Goal: Transaction & Acquisition: Purchase product/service

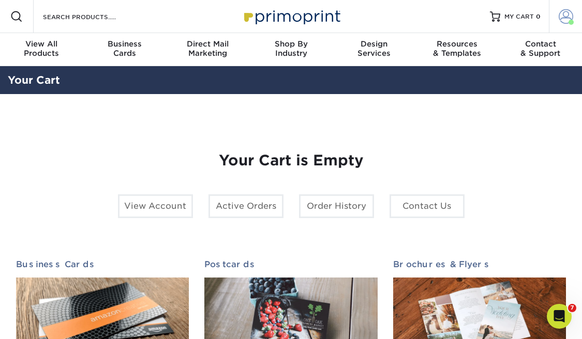
click at [563, 17] on span at bounding box center [566, 16] width 14 height 14
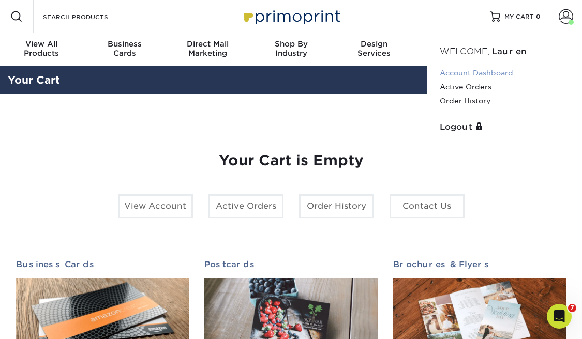
click at [483, 72] on link "Account Dashboard" at bounding box center [505, 73] width 130 height 14
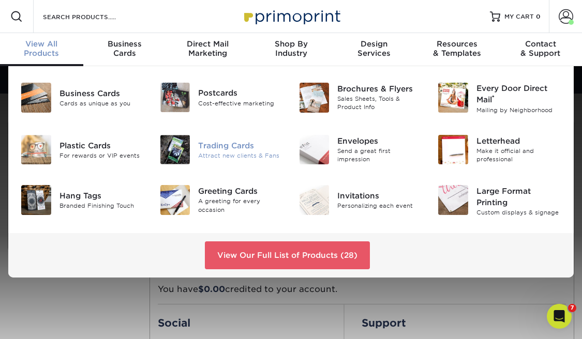
click at [194, 149] on div at bounding box center [175, 150] width 47 height 30
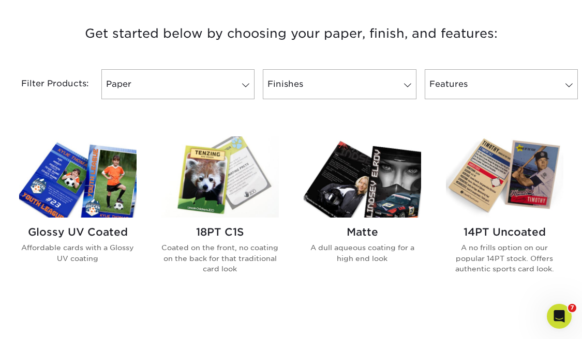
scroll to position [450, 0]
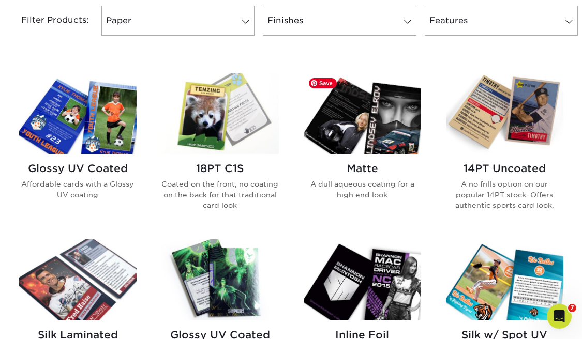
click at [360, 126] on img at bounding box center [362, 113] width 117 height 81
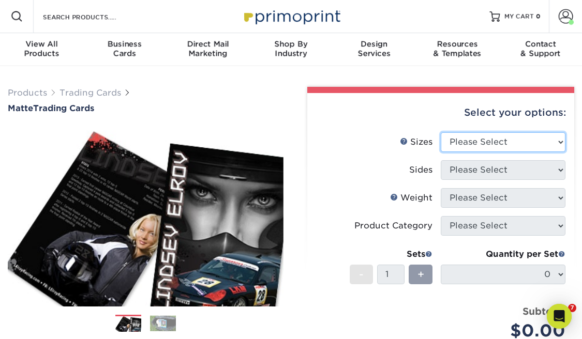
click at [500, 143] on select "Please Select 2.5" x 3.5"" at bounding box center [503, 142] width 125 height 20
select select "2.50x3.50"
click at [441, 132] on select "Please Select 2.5" x 3.5"" at bounding box center [503, 142] width 125 height 20
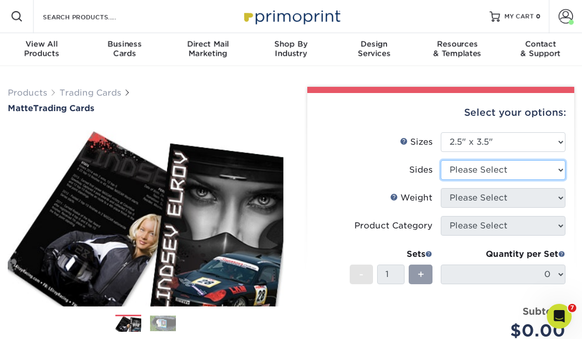
click at [486, 167] on select "Please Select Print Both Sides Print Front Only" at bounding box center [503, 170] width 125 height 20
select select "13abbda7-1d64-4f25-8bb2-c179b224825d"
click at [441, 160] on select "Please Select Print Both Sides Print Front Only" at bounding box center [503, 170] width 125 height 20
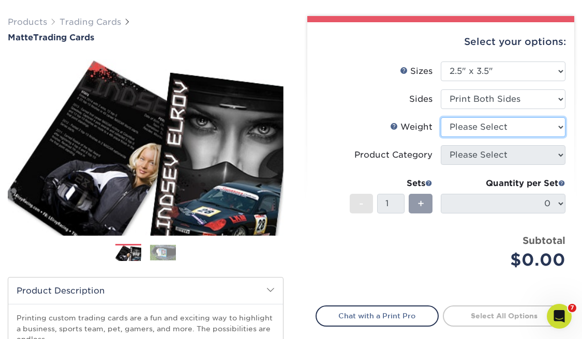
click at [498, 127] on select "Please Select 16PT 14PT" at bounding box center [503, 127] width 125 height 20
select select "16PT"
click at [441, 117] on select "Please Select 16PT 14PT" at bounding box center [503, 127] width 125 height 20
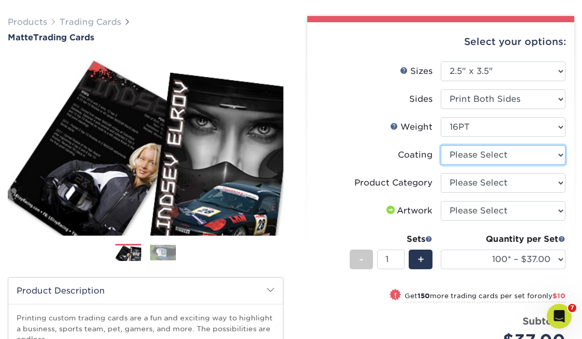
click at [515, 154] on select at bounding box center [503, 155] width 125 height 20
select select "121bb7b5-3b4d-429f-bd8d-bbf80e953313"
click at [441, 145] on select at bounding box center [503, 155] width 125 height 20
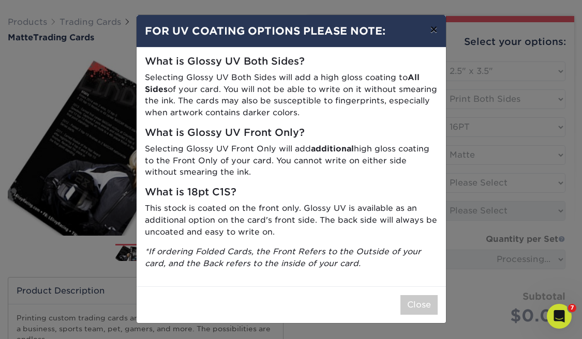
click at [429, 28] on button "×" at bounding box center [434, 29] width 24 height 29
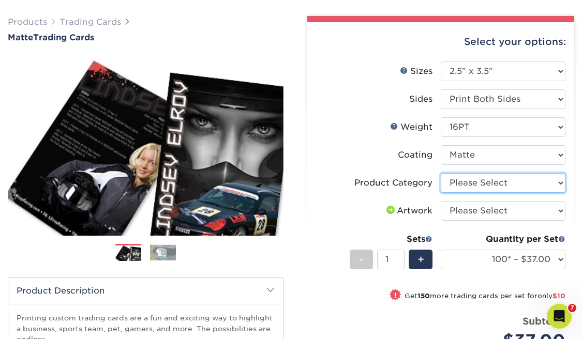
click at [481, 178] on select "Please Select Trading Cards" at bounding box center [503, 183] width 125 height 20
select select "c2f9bce9-36c2-409d-b101-c29d9d031e18"
click at [441, 173] on select "Please Select Trading Cards" at bounding box center [503, 183] width 125 height 20
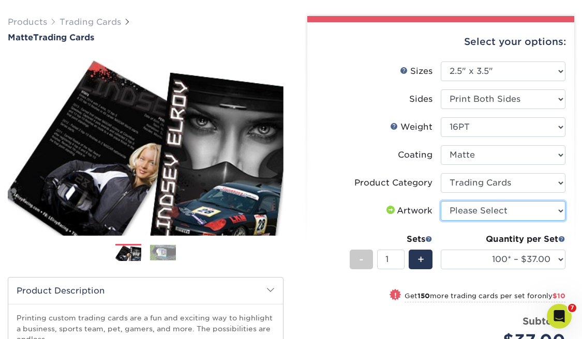
click at [474, 210] on select "Please Select I will upload files I need a design - $100" at bounding box center [503, 211] width 125 height 20
select select "upload"
click at [441, 201] on select "Please Select I will upload files I need a design - $100" at bounding box center [503, 211] width 125 height 20
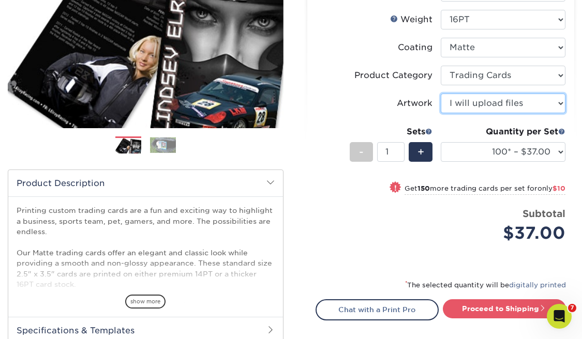
scroll to position [256, 0]
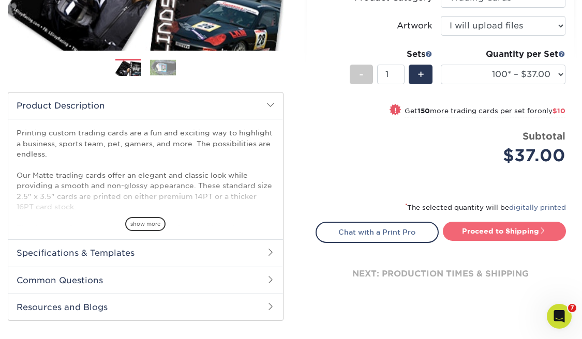
click at [498, 226] on link "Proceed to Shipping" at bounding box center [504, 231] width 123 height 19
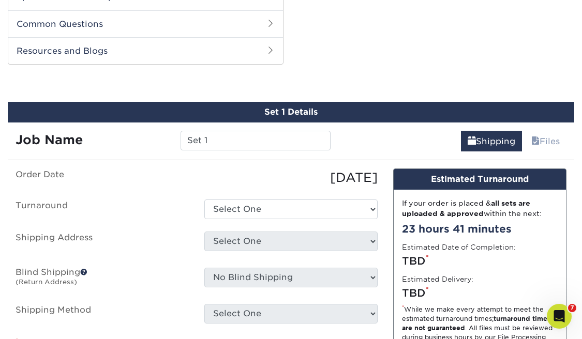
scroll to position [526, 0]
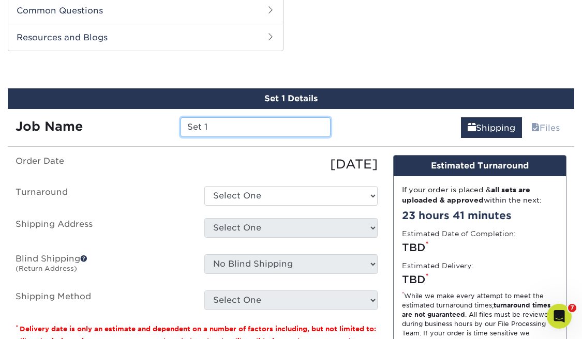
click at [254, 130] on input "Set 1" at bounding box center [256, 127] width 150 height 20
type input "[GEOGRAPHIC_DATA]"
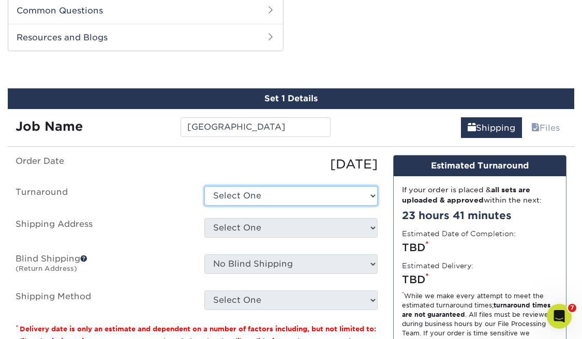
click at [272, 191] on select "Select One 2-4 Business Days 2 Day Next Business Day" at bounding box center [290, 196] width 173 height 20
select select "cbe91c23-2601-4968-aa0f-393d26c839b7"
click at [204, 186] on select "Select One 2-4 Business Days 2 Day Next Business Day" at bounding box center [290, 196] width 173 height 20
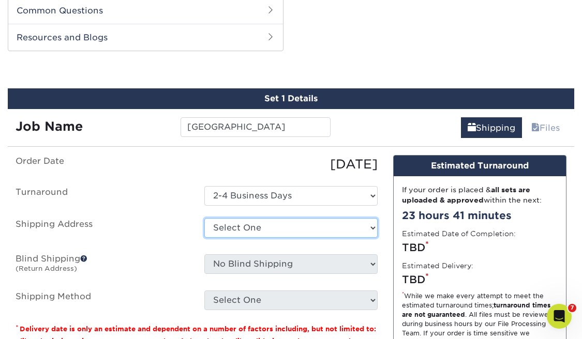
click at [262, 228] on select "Select One Evermore Evermore Coffee Roasters Evermore Coffee Roasters Evermore …" at bounding box center [290, 228] width 173 height 20
select select "243251"
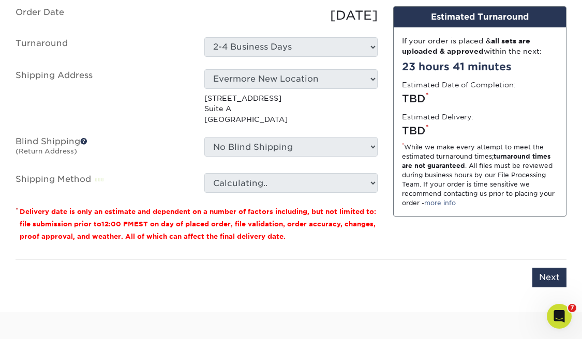
scroll to position [679, 0]
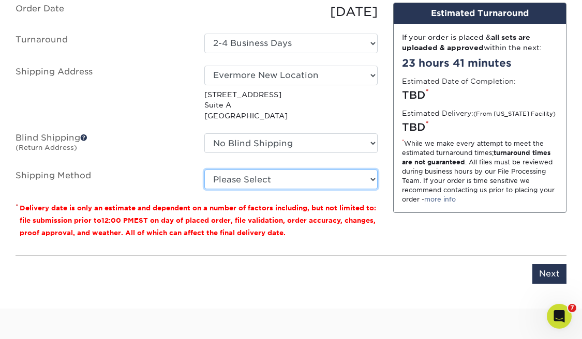
click at [317, 182] on select "Please Select Ground Shipping (+$12.72) 3 Day Shipping Service (+$13.10) 2 Day …" at bounding box center [290, 180] width 173 height 20
select select "03"
click at [204, 170] on select "Please Select Ground Shipping (+$12.72) 3 Day Shipping Service (+$13.10) 2 Day …" at bounding box center [290, 180] width 173 height 20
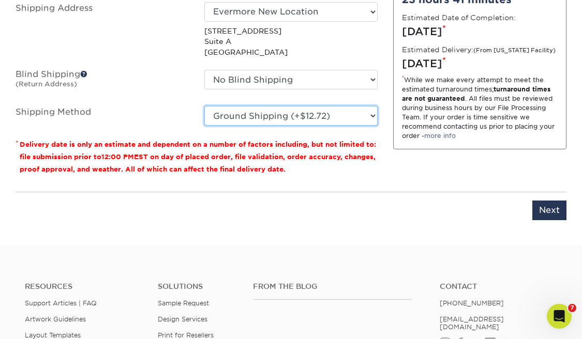
scroll to position [747, 0]
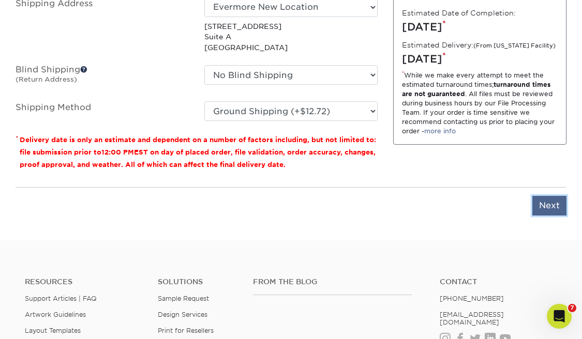
click at [544, 208] on input "Next" at bounding box center [549, 206] width 34 height 20
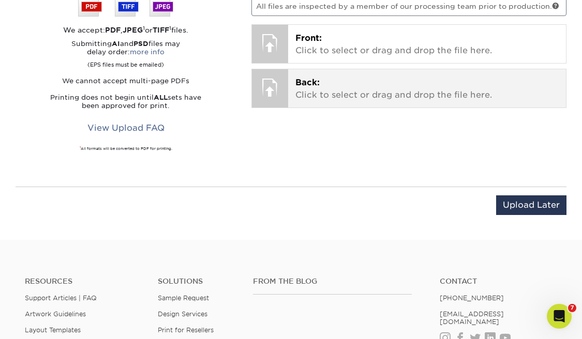
scroll to position [706, 0]
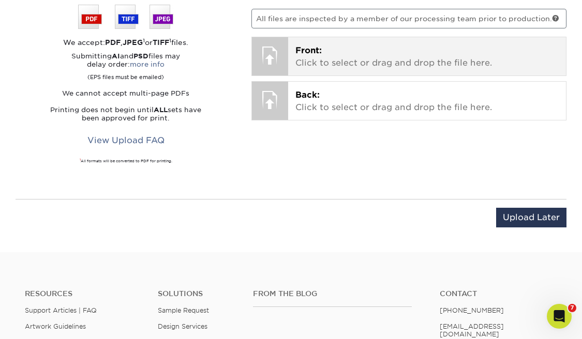
click at [419, 70] on div "Front: Click to select or drag and drop the file here. Choose file" at bounding box center [427, 56] width 278 height 38
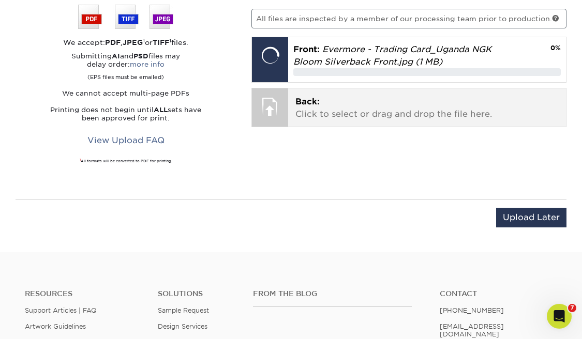
click at [435, 101] on p "Back: Click to select or drag and drop the file here." at bounding box center [426, 108] width 263 height 25
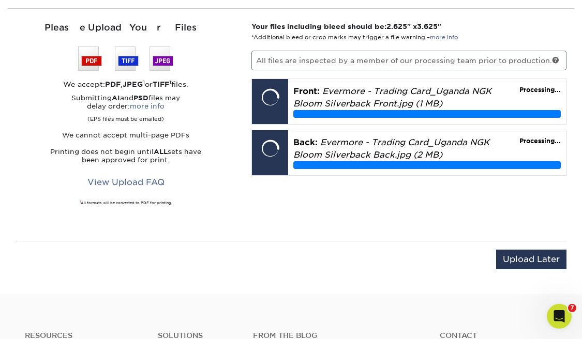
scroll to position [663, 0]
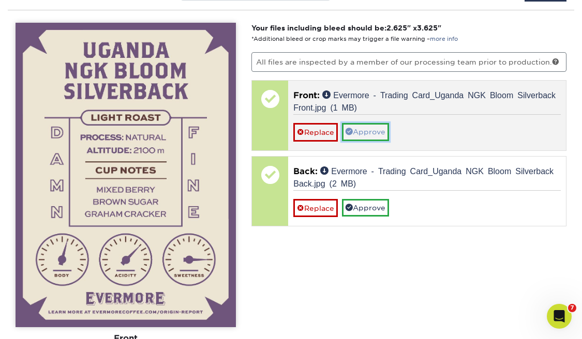
click at [357, 135] on link "Approve" at bounding box center [365, 132] width 47 height 18
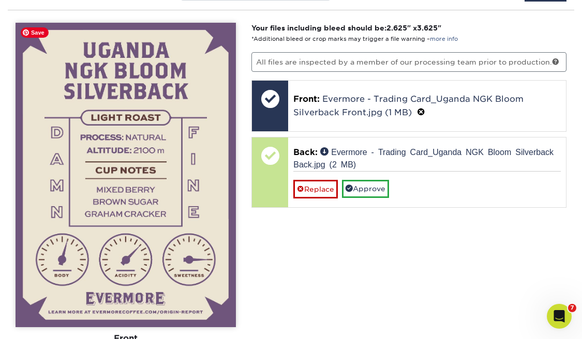
scroll to position [731, 0]
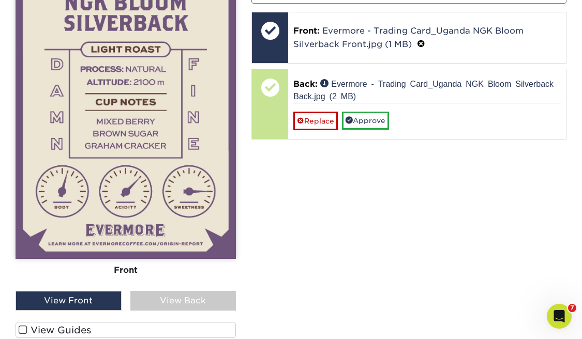
click at [177, 300] on div "View Back" at bounding box center [183, 301] width 106 height 20
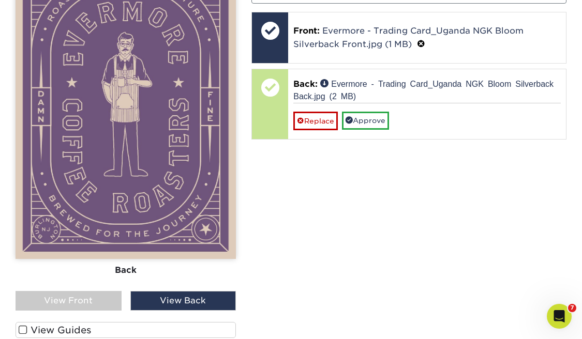
scroll to position [623, 0]
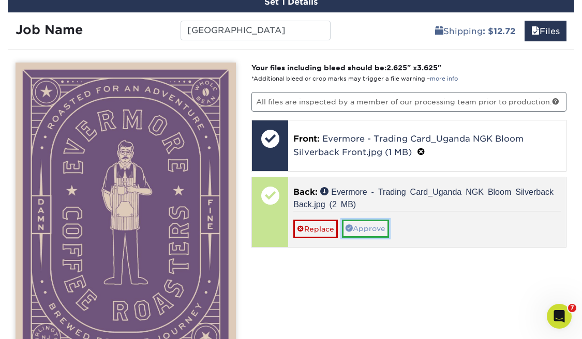
click at [361, 227] on link "Approve" at bounding box center [365, 229] width 47 height 18
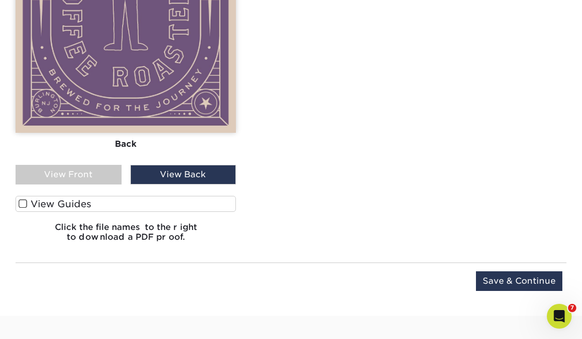
scroll to position [881, 0]
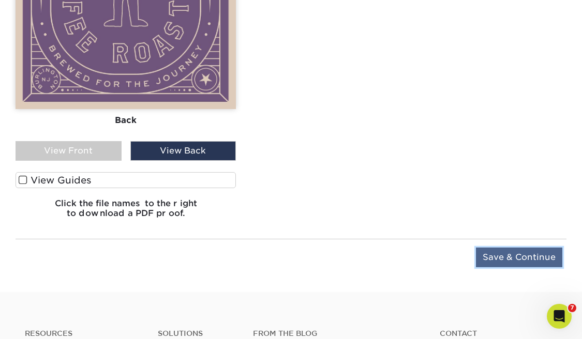
click at [515, 259] on input "Save & Continue" at bounding box center [519, 258] width 86 height 20
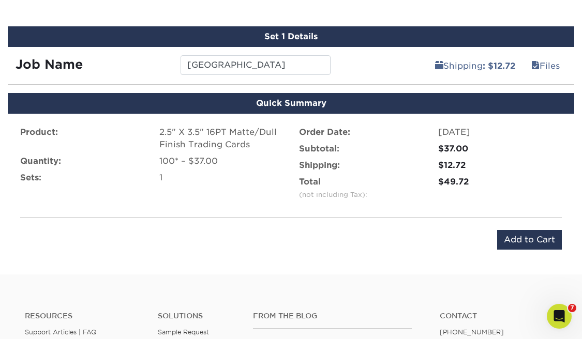
scroll to position [555, 0]
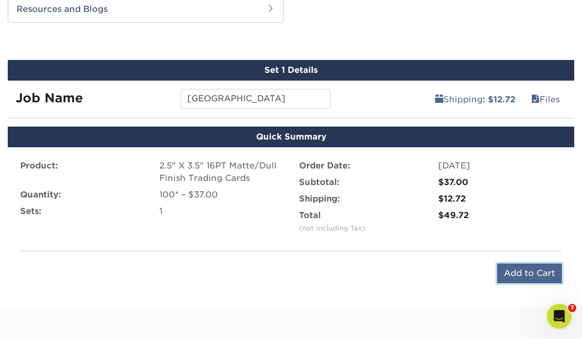
click at [526, 275] on input "Add to Cart" at bounding box center [529, 274] width 65 height 20
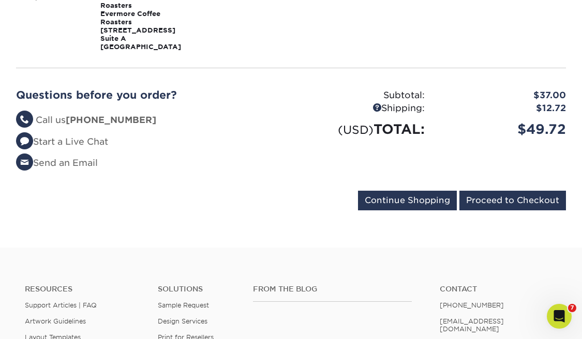
scroll to position [247, 0]
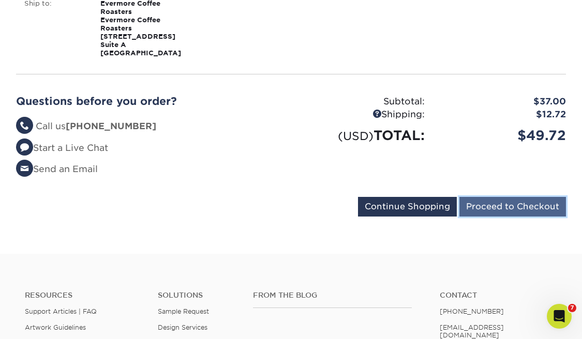
click at [507, 202] on input "Proceed to Checkout" at bounding box center [512, 207] width 107 height 20
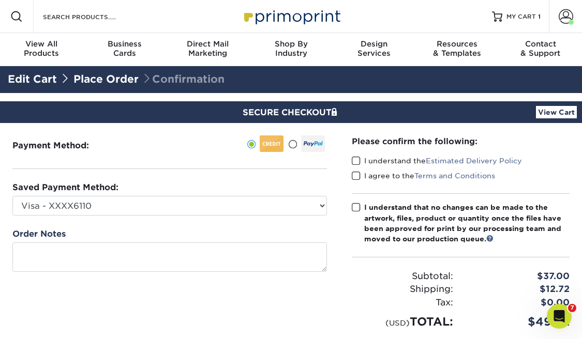
scroll to position [1, 0]
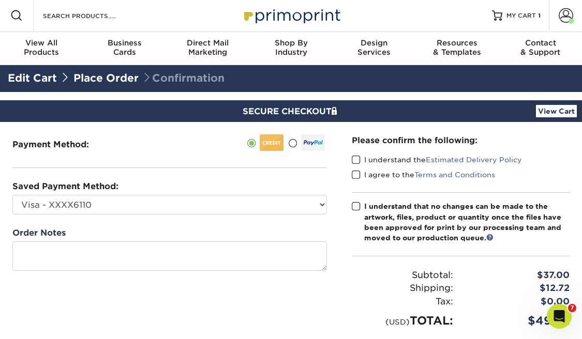
click at [353, 160] on span at bounding box center [356, 160] width 9 height 10
click at [0, 0] on input "I understand the Estimated Delivery Policy" at bounding box center [0, 0] width 0 height 0
click at [354, 170] on span at bounding box center [356, 175] width 9 height 10
click at [0, 0] on input "I agree to the Terms and Conditions" at bounding box center [0, 0] width 0 height 0
click at [356, 204] on span at bounding box center [356, 207] width 9 height 10
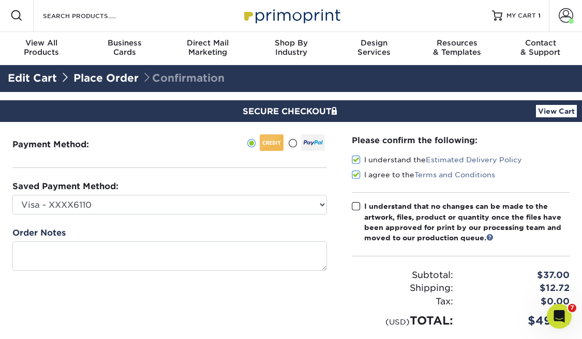
click at [0, 0] on input "I understand that no changes can be made to the artwork, files, product or quan…" at bounding box center [0, 0] width 0 height 0
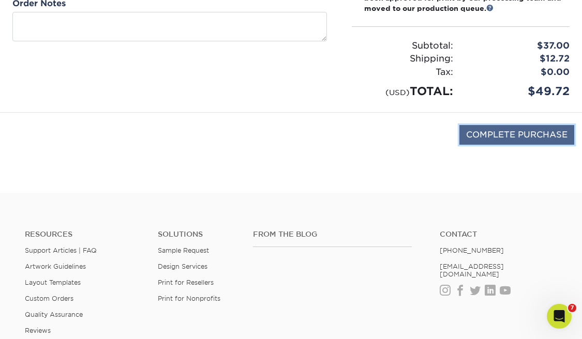
click at [528, 136] on input "COMPLETE PURCHASE" at bounding box center [516, 135] width 115 height 20
type input "PROCESSING, PLEASE WAIT..."
